Goal: Task Accomplishment & Management: Complete application form

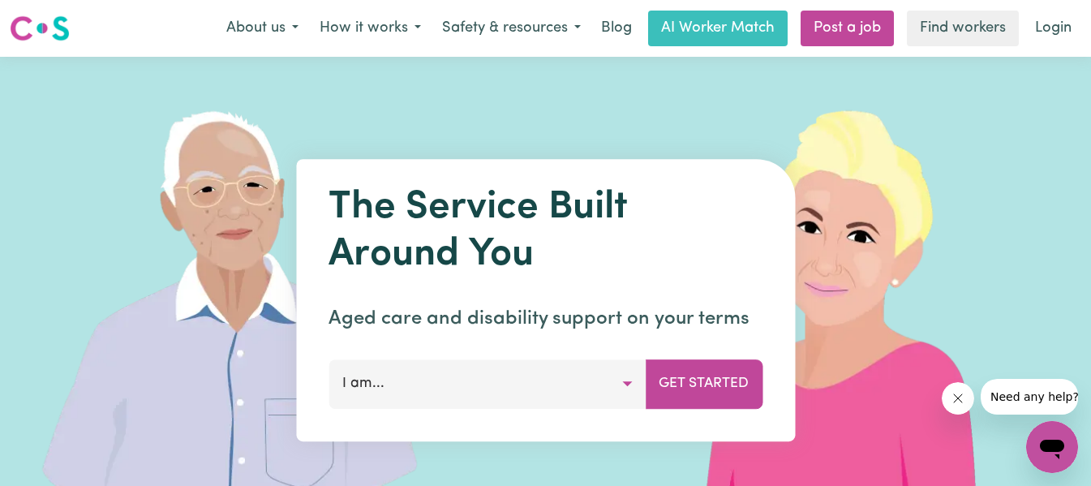
click at [479, 381] on button "I am..." at bounding box center [487, 383] width 317 height 49
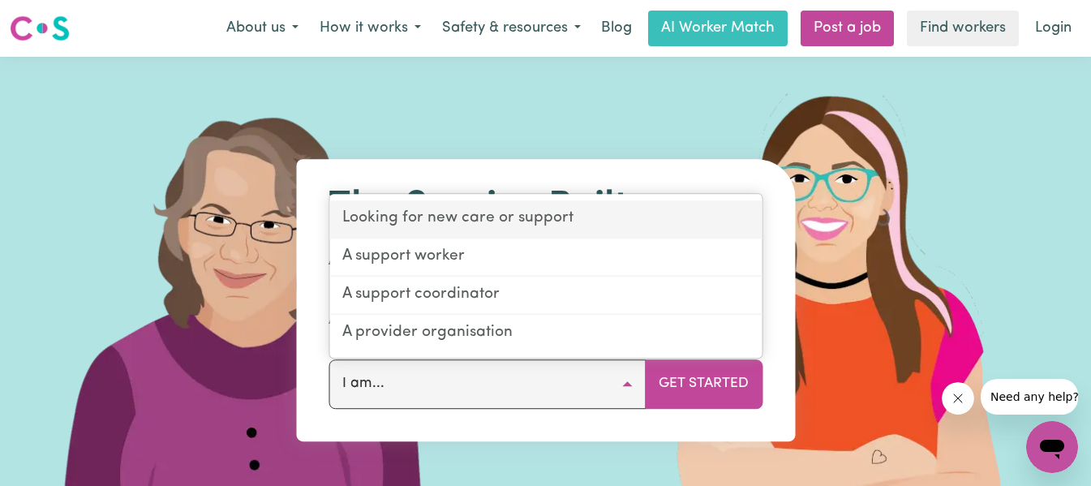
click at [630, 221] on link "Looking for new care or support" at bounding box center [545, 220] width 432 height 38
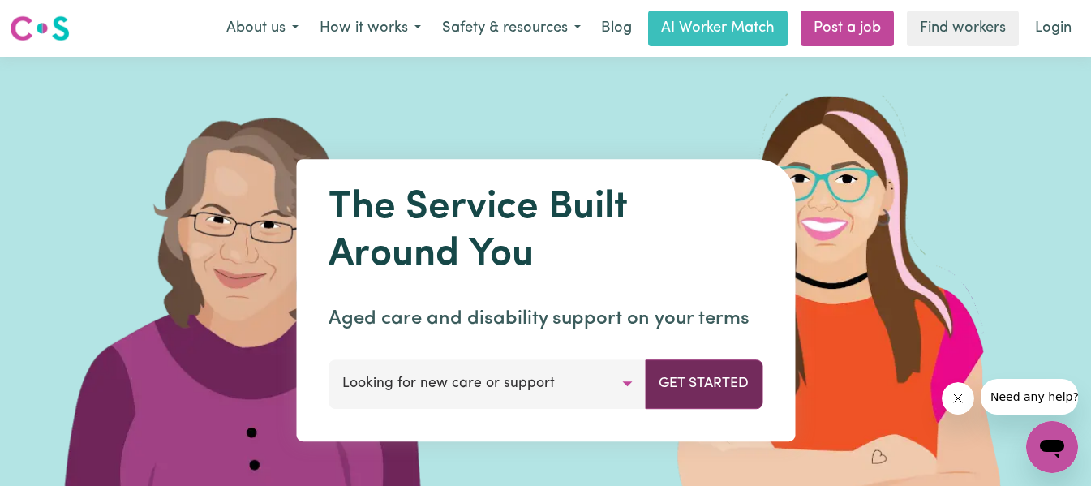
click at [716, 384] on button "Get Started" at bounding box center [704, 383] width 118 height 49
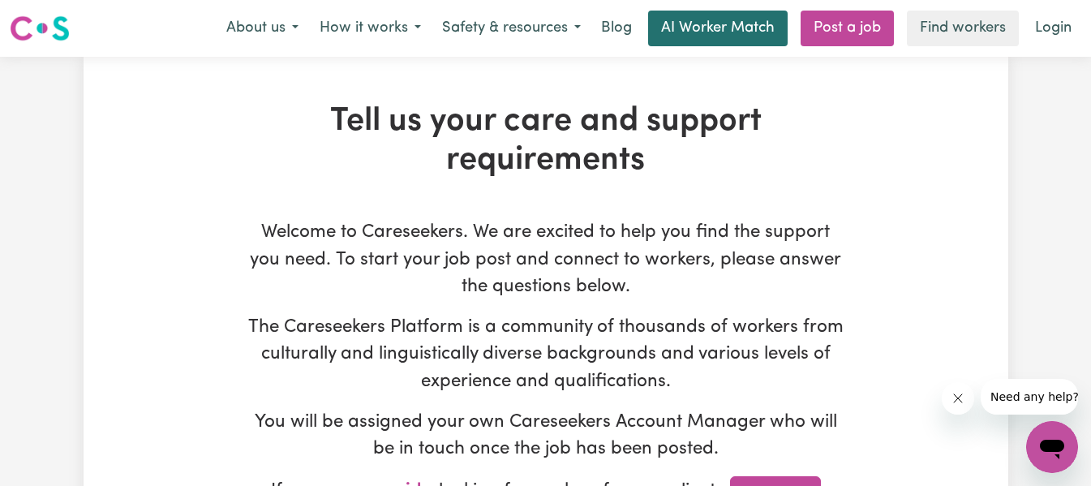
click at [687, 27] on link "AI Worker Match" at bounding box center [718, 29] width 140 height 36
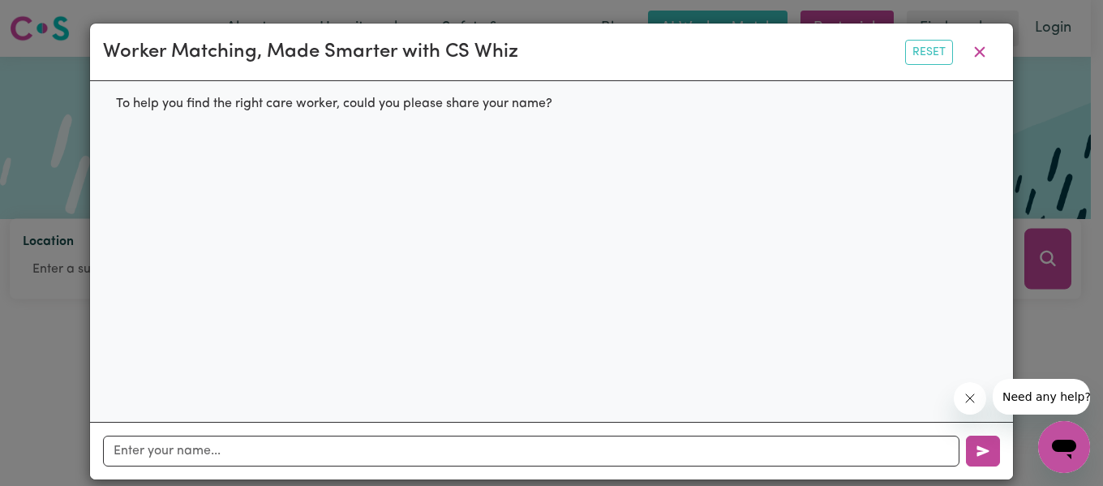
scroll to position [19, 0]
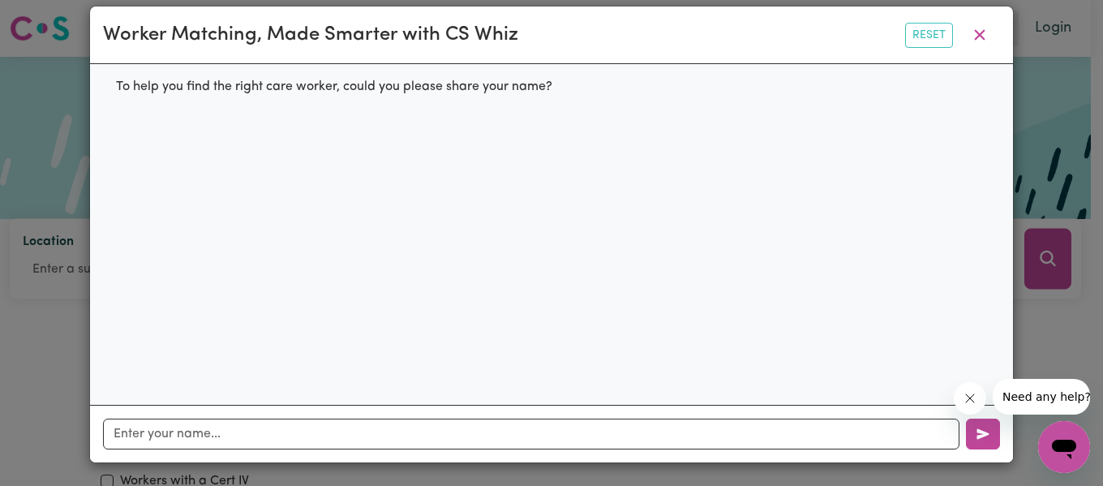
click at [141, 126] on div "To help you find the right care worker, could you please share your name?" at bounding box center [551, 234] width 923 height 340
click at [178, 430] on input "text" at bounding box center [531, 434] width 857 height 31
type input "[PERSON_NAME]"
click at [979, 438] on icon "button" at bounding box center [983, 434] width 13 height 13
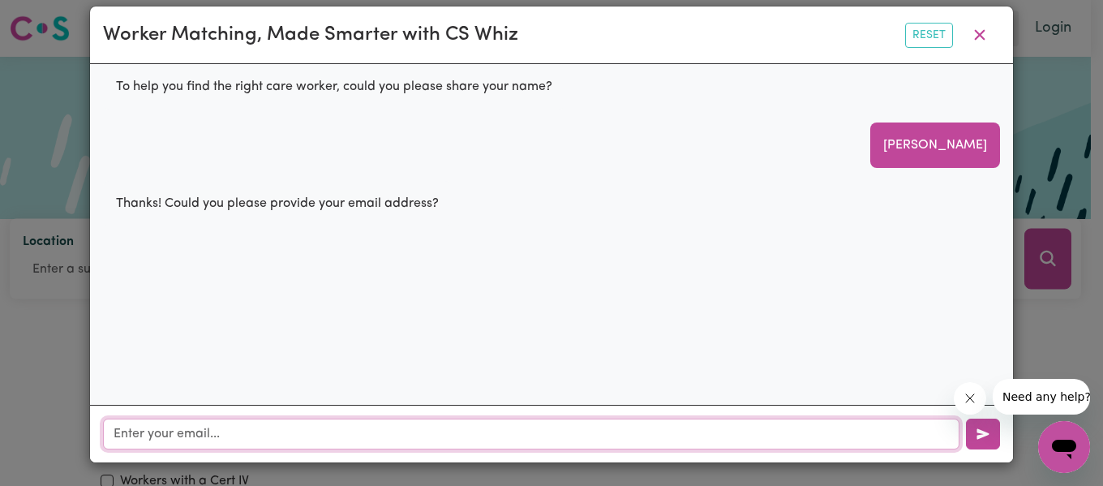
click at [114, 434] on input "text" at bounding box center [531, 434] width 857 height 31
type input "[EMAIL_ADDRESS][DOMAIN_NAME]"
click at [984, 436] on button "button" at bounding box center [983, 434] width 34 height 31
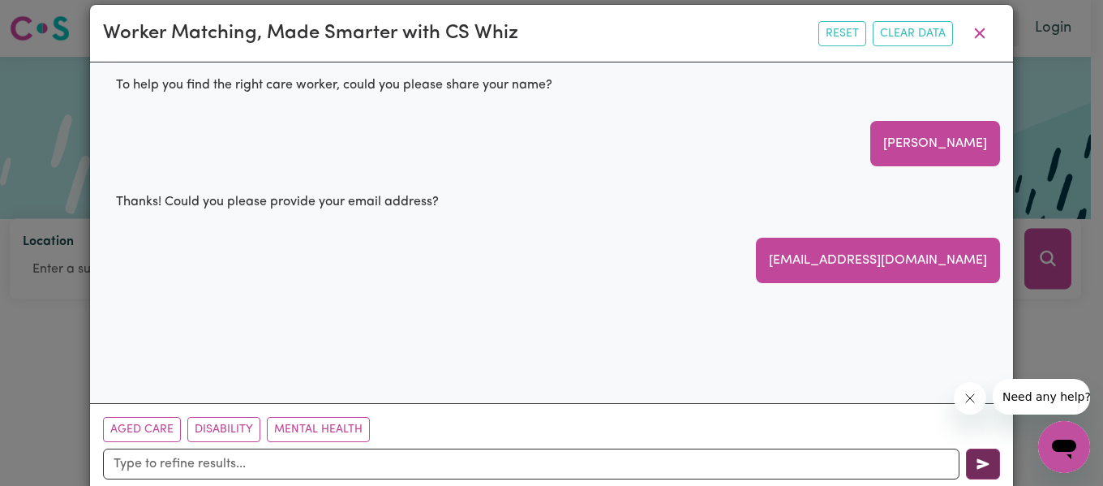
scroll to position [50, 0]
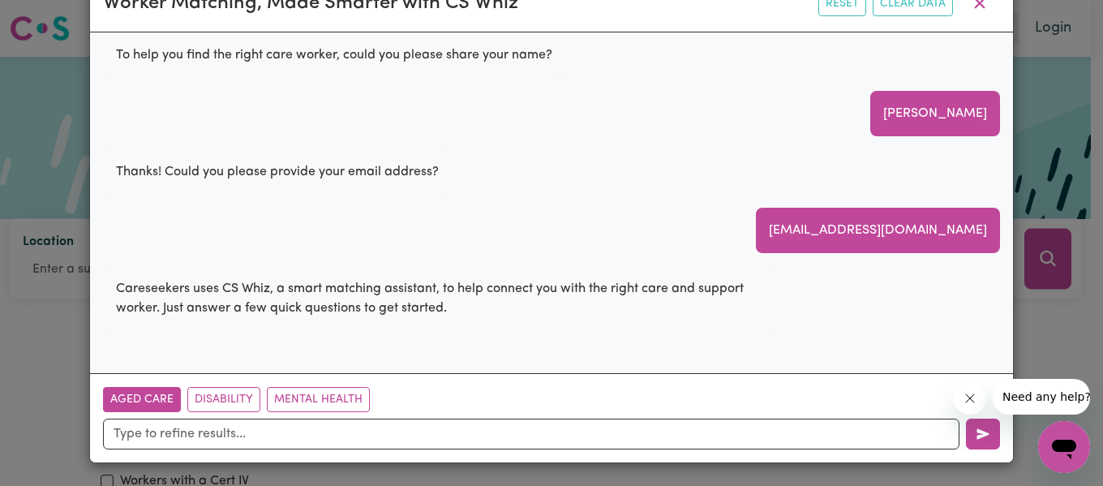
click at [139, 402] on button "Aged Care" at bounding box center [142, 399] width 78 height 25
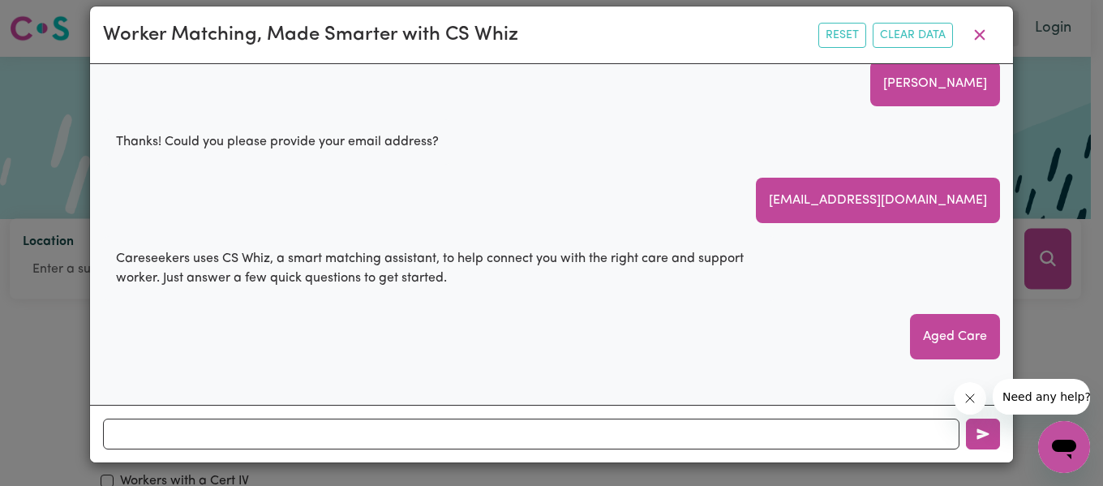
scroll to position [88, 0]
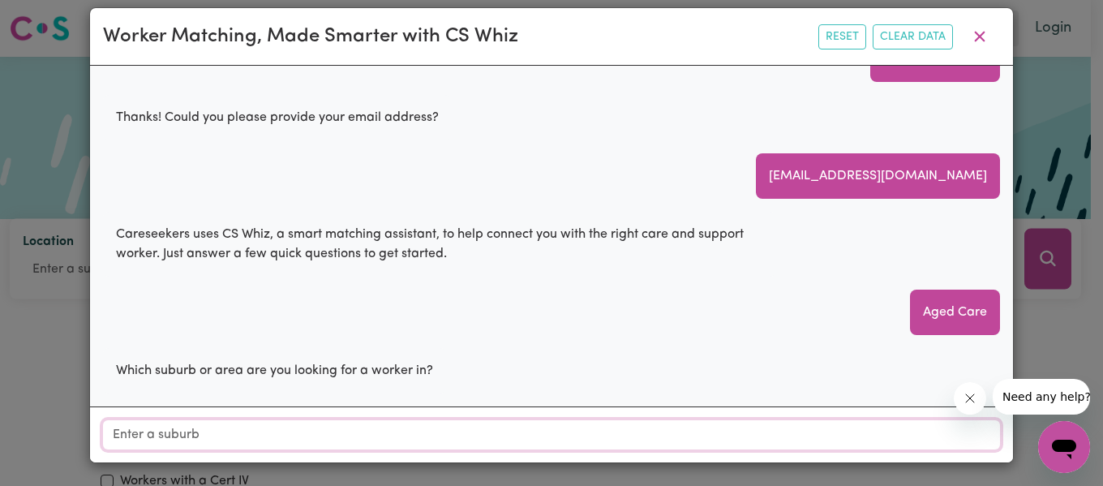
click at [144, 428] on input "Location" at bounding box center [551, 434] width 897 height 29
type input "Ham"
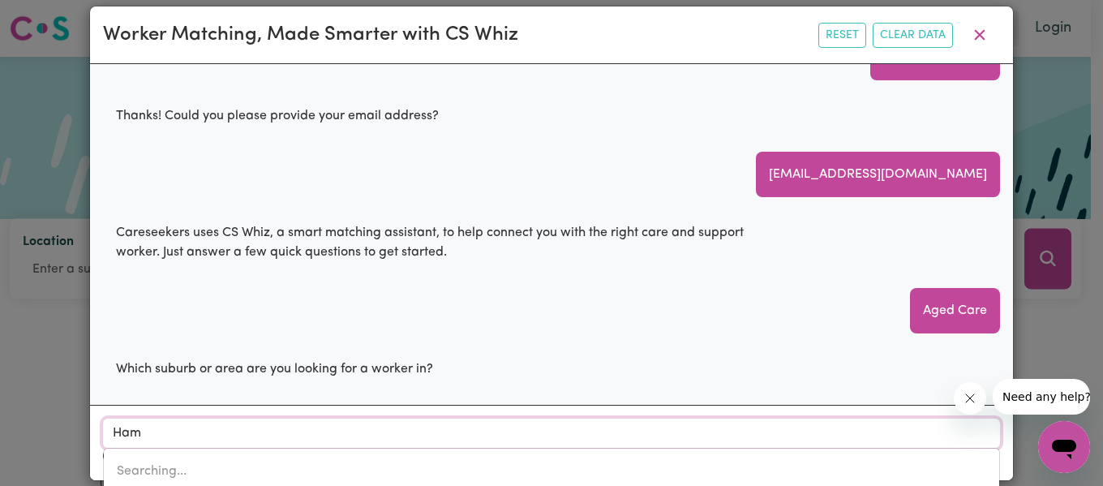
type input "[GEOGRAPHIC_DATA], [GEOGRAPHIC_DATA], 5642"
type input "Hame"
type input "Hamersl"
type input "HamerslEY, [GEOGRAPHIC_DATA], 6022"
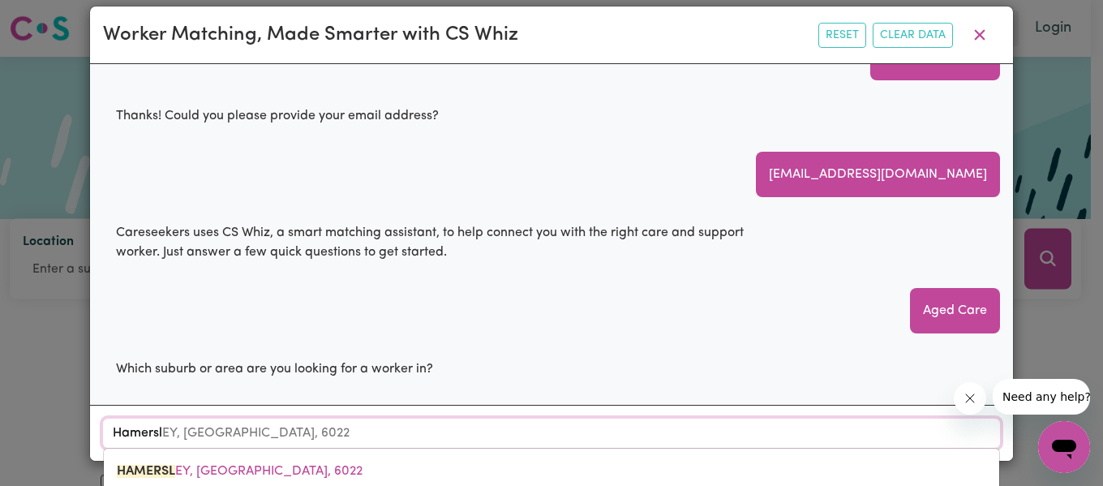
type input "Hamersle"
type input "HamersleY, [GEOGRAPHIC_DATA], 6022"
type input "Hamersley"
type input "Hamersley, [GEOGRAPHIC_DATA], 6022"
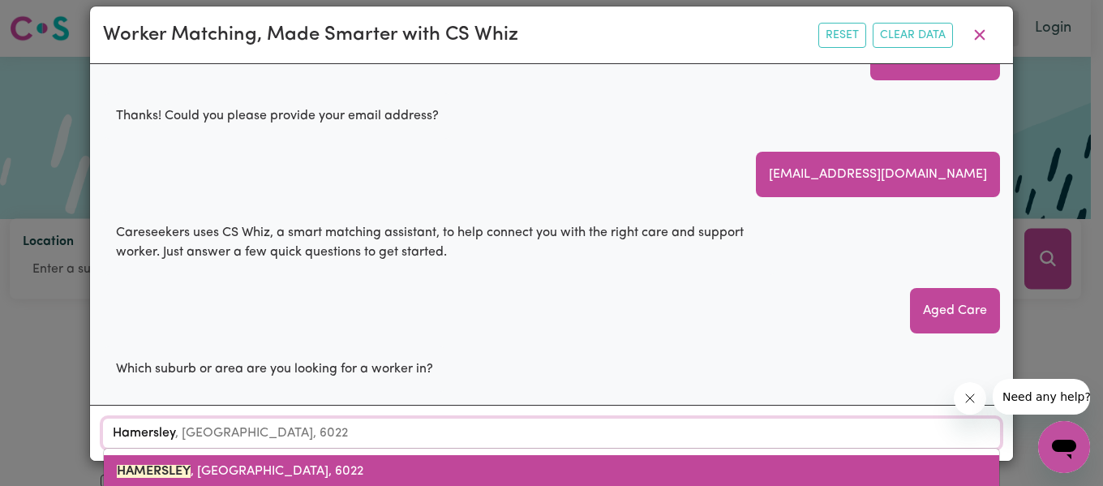
click at [170, 472] on mark "HAMERSLEY" at bounding box center [154, 471] width 74 height 13
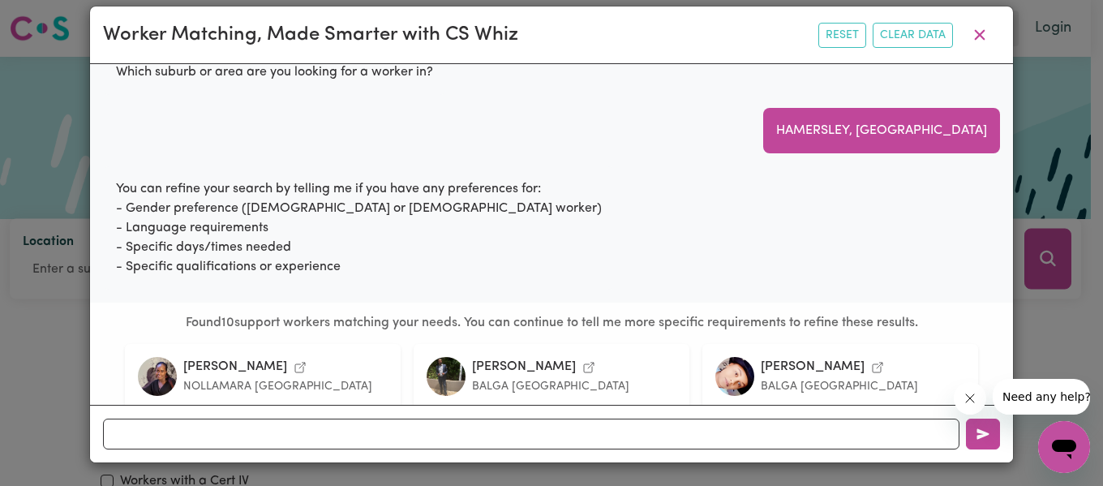
scroll to position [0, 0]
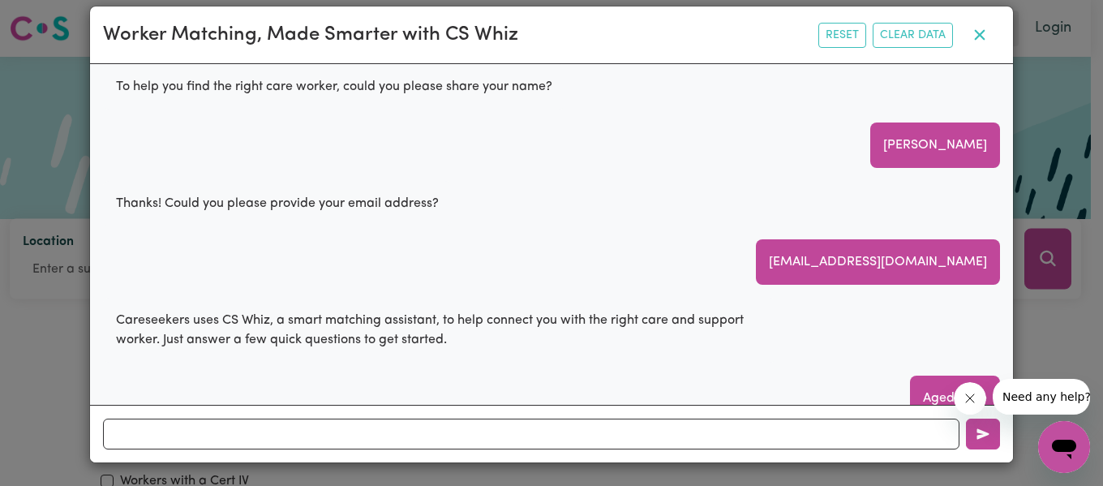
click at [978, 33] on button "button" at bounding box center [980, 34] width 41 height 31
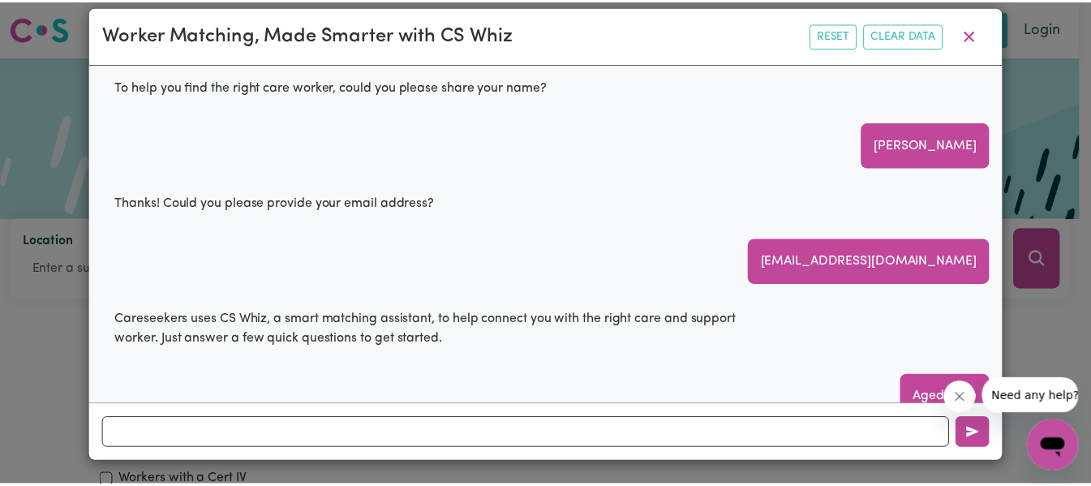
scroll to position [50, 0]
